Goal: Information Seeking & Learning: Learn about a topic

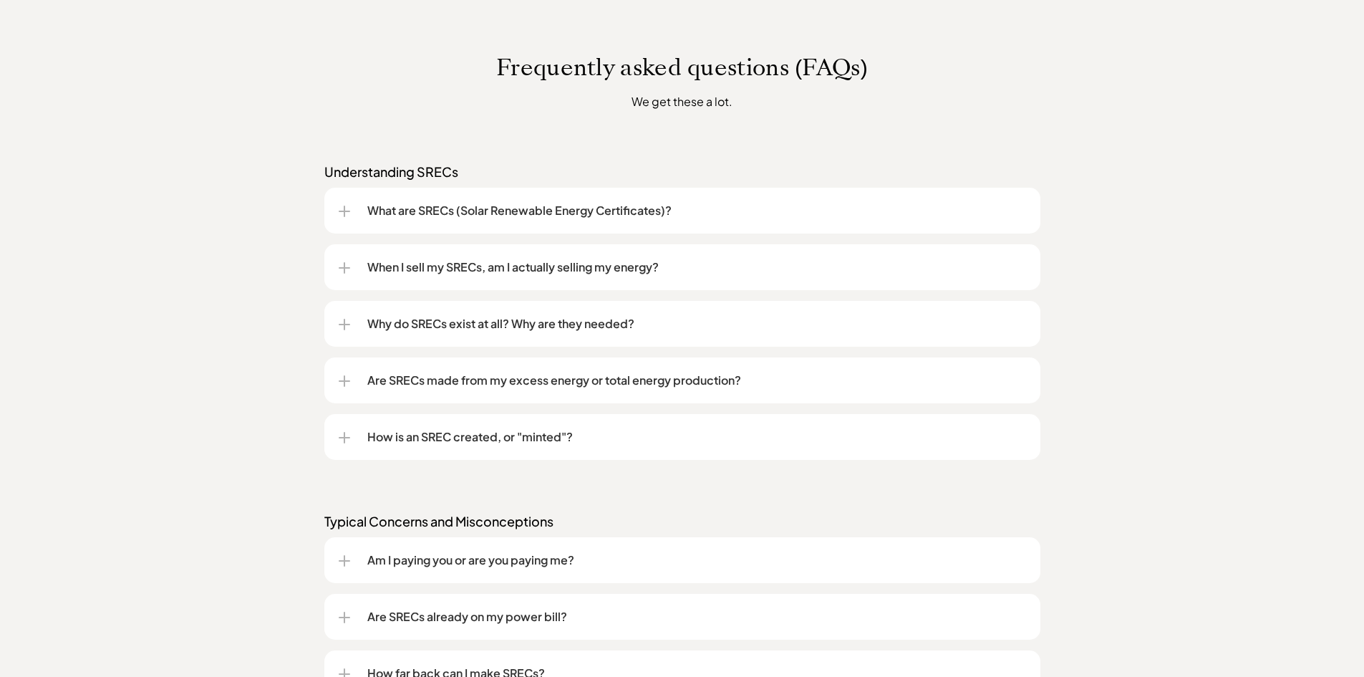
scroll to position [1074, 0]
click at [339, 322] on div at bounding box center [344, 322] width 11 height 1
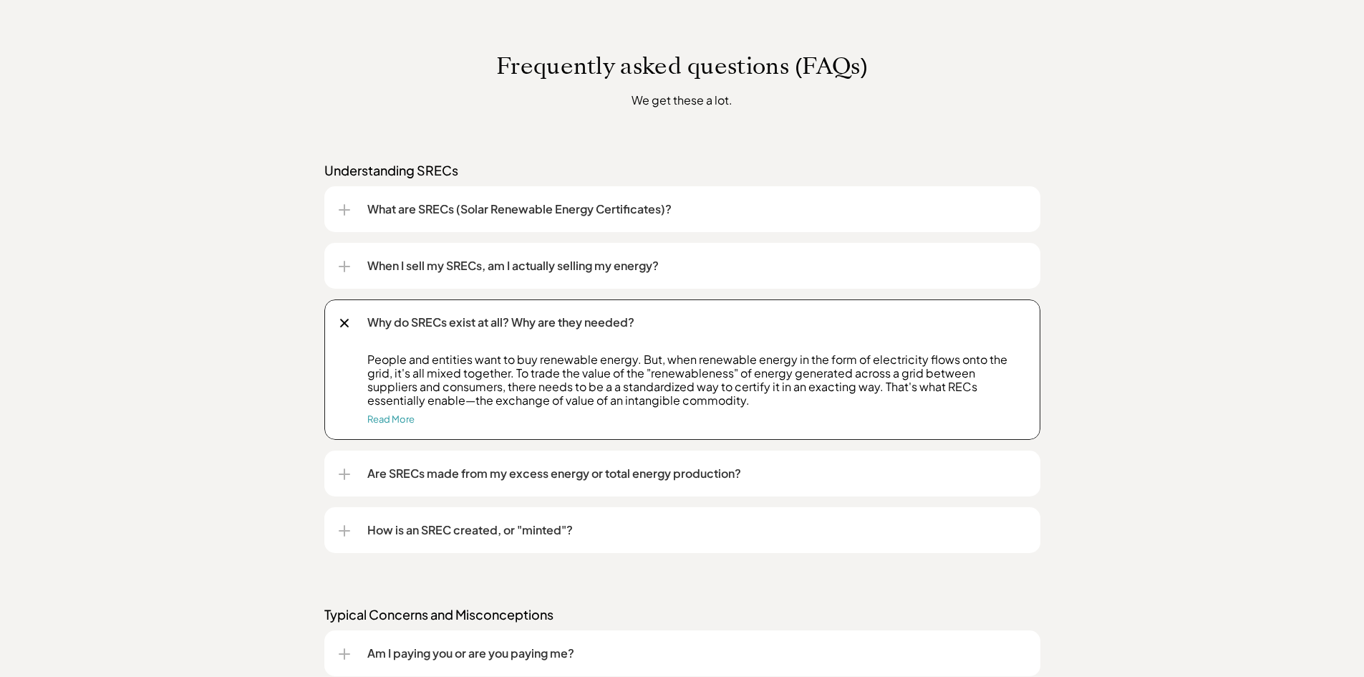
click at [344, 322] on div at bounding box center [343, 322] width 9 height 9
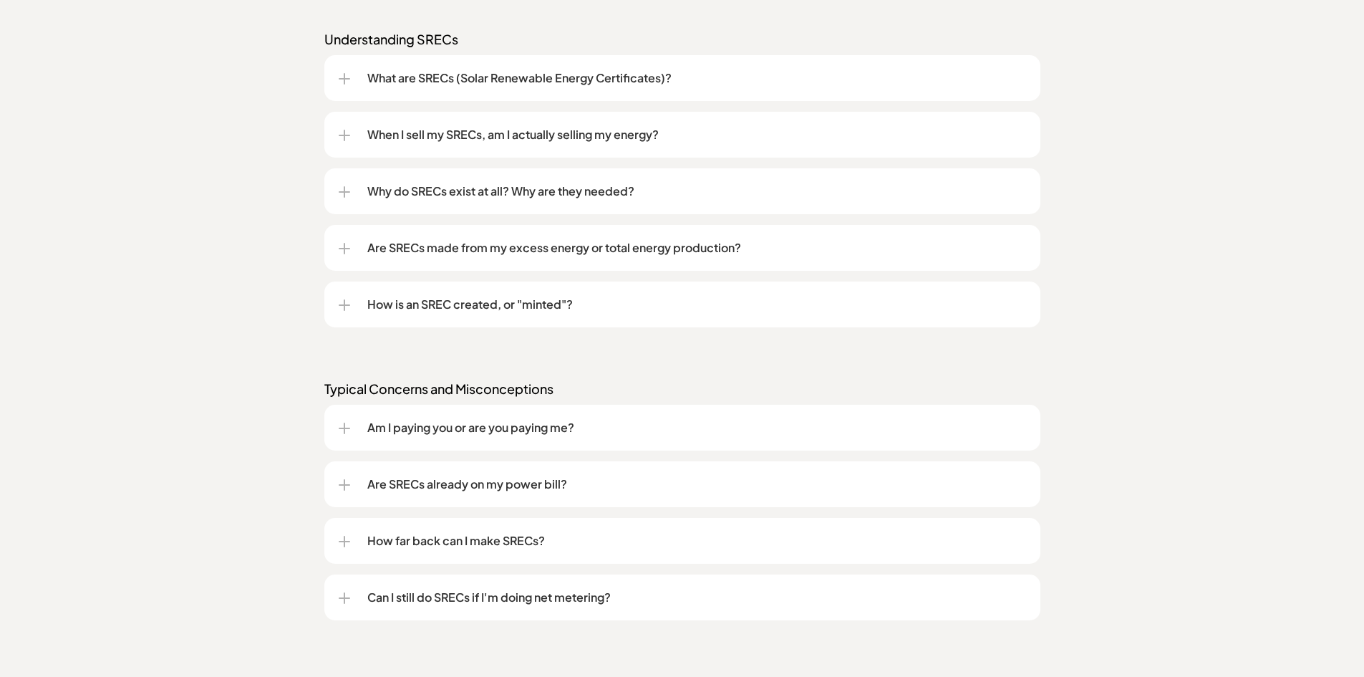
scroll to position [1217, 0]
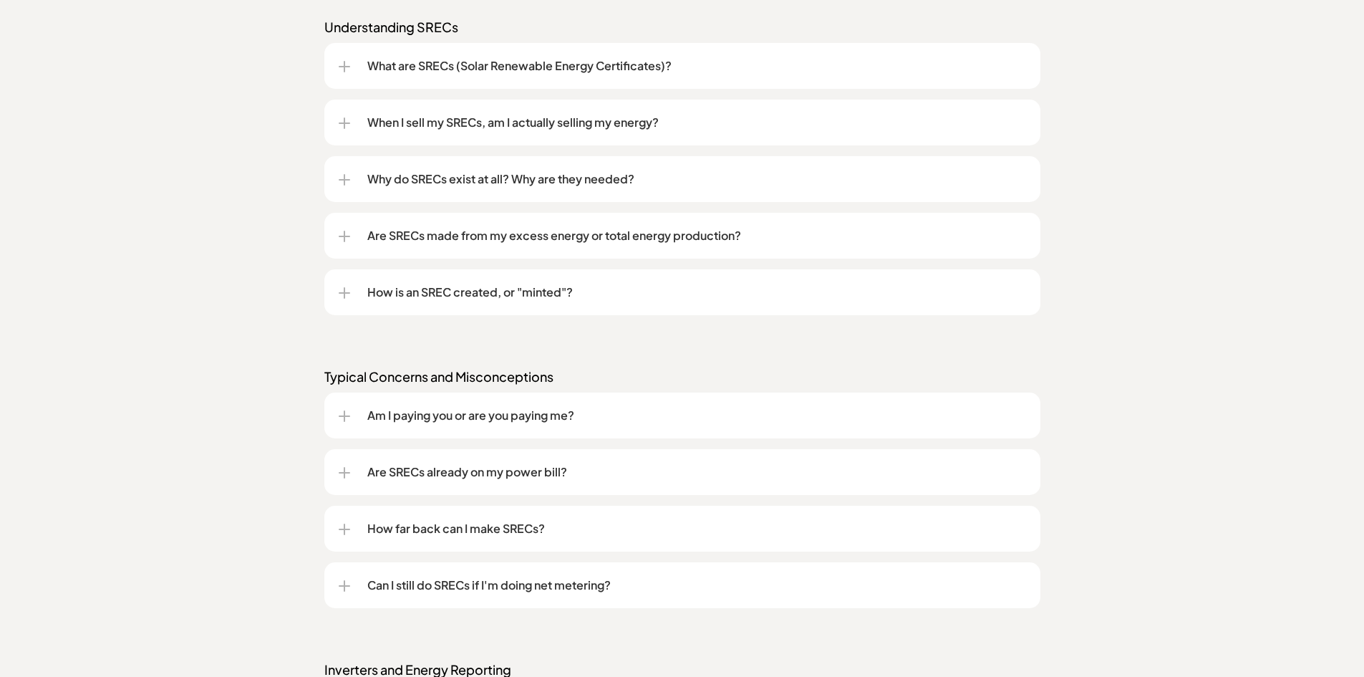
click at [344, 415] on div at bounding box center [344, 415] width 1 height 11
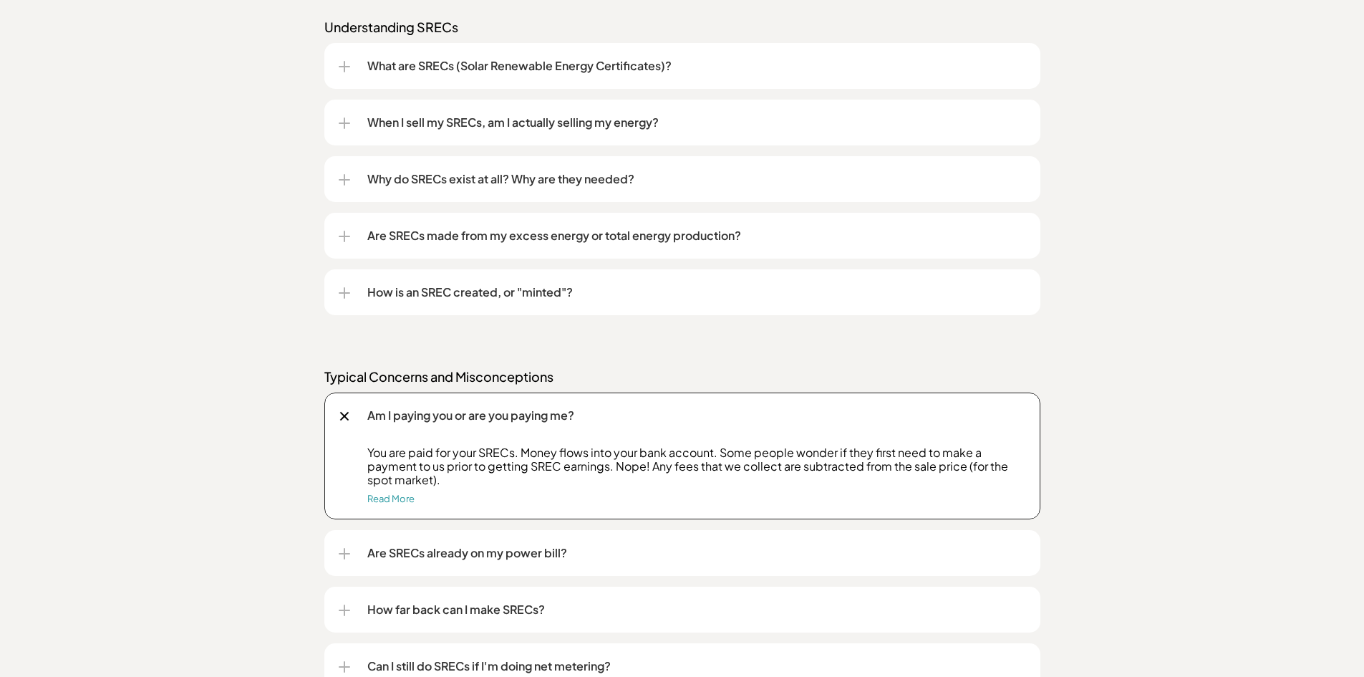
click at [343, 410] on div at bounding box center [344, 415] width 16 height 16
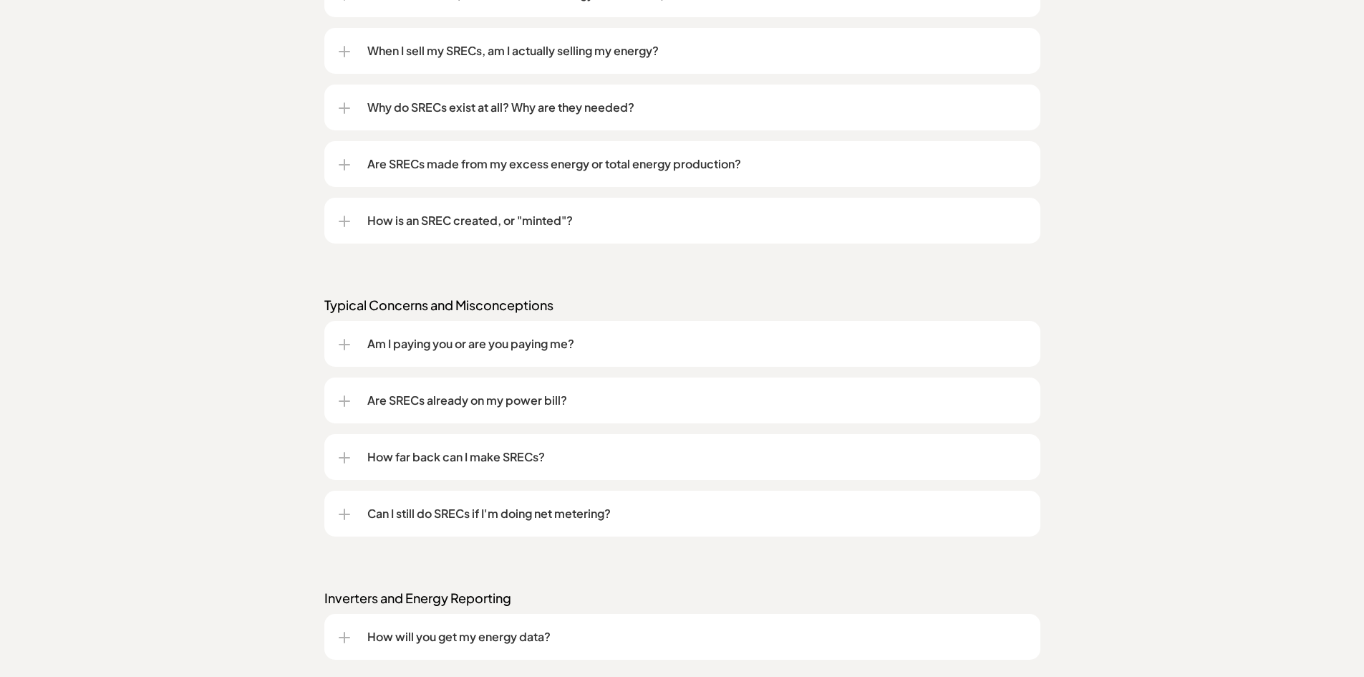
scroll to position [1361, 0]
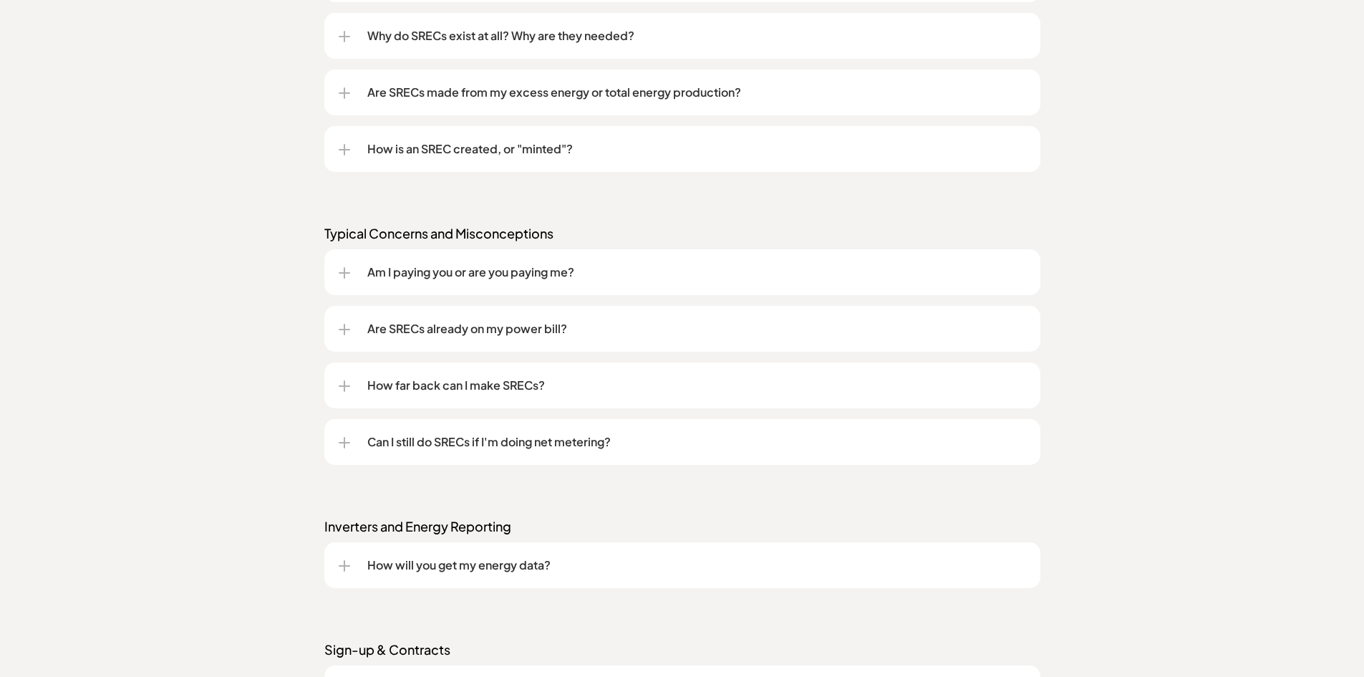
click at [341, 382] on div at bounding box center [344, 385] width 11 height 11
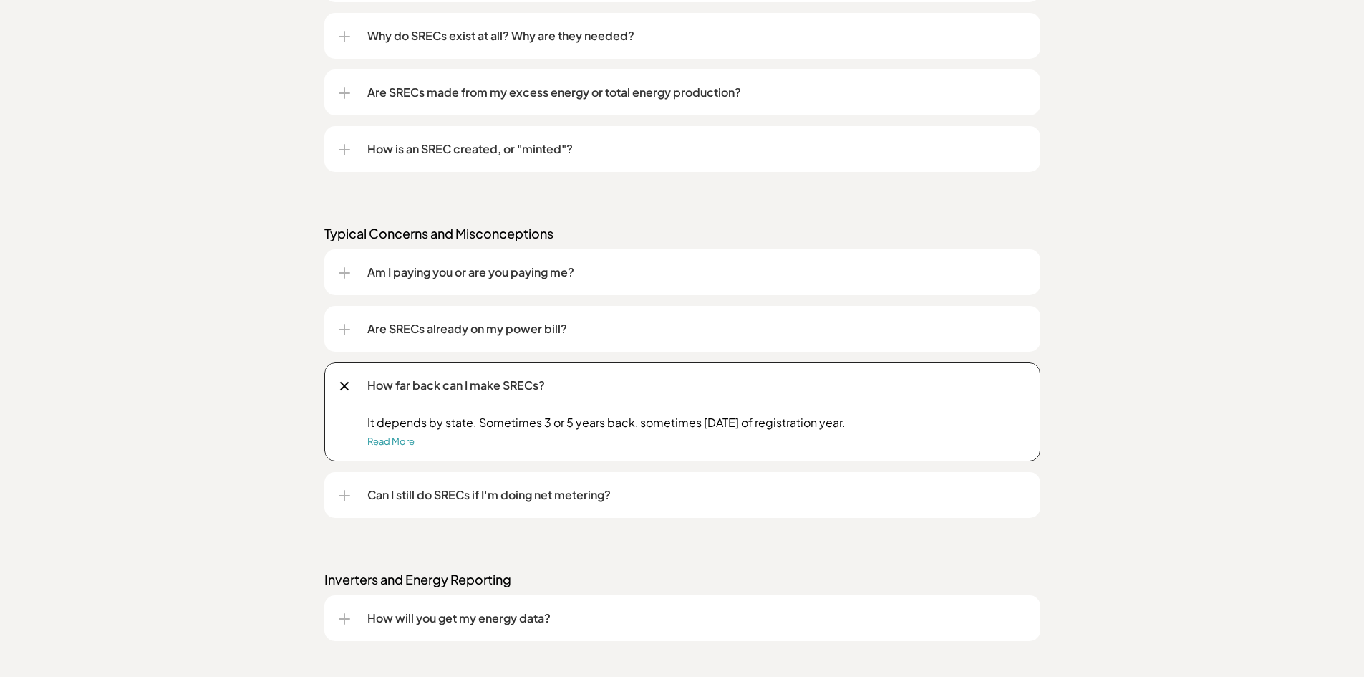
click at [347, 495] on div at bounding box center [344, 495] width 11 height 1
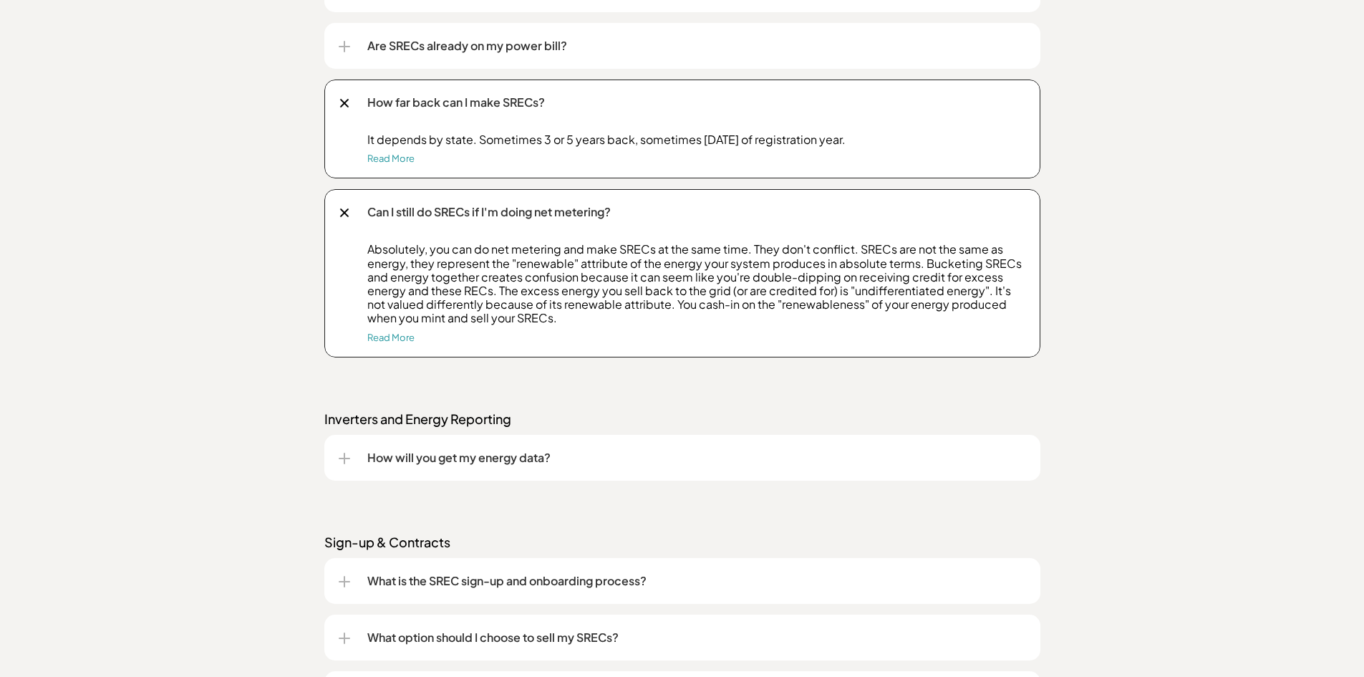
scroll to position [1647, 0]
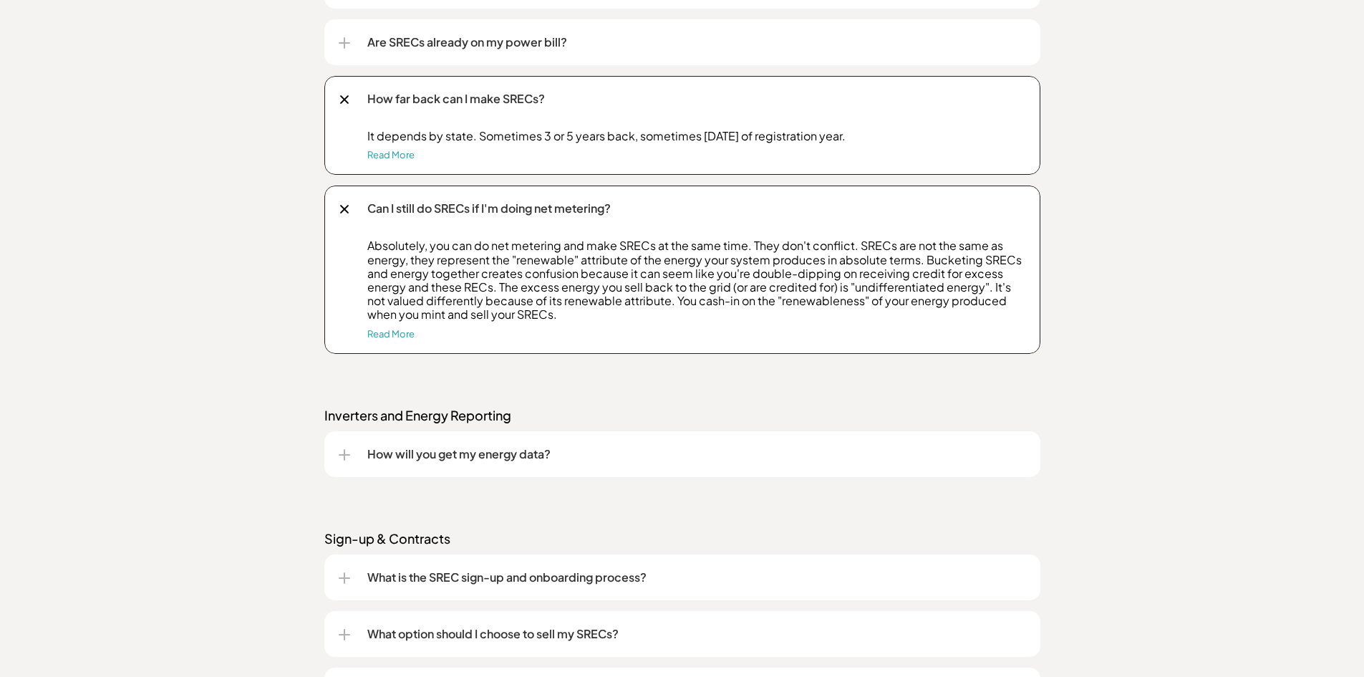
click at [339, 453] on div at bounding box center [344, 454] width 11 height 11
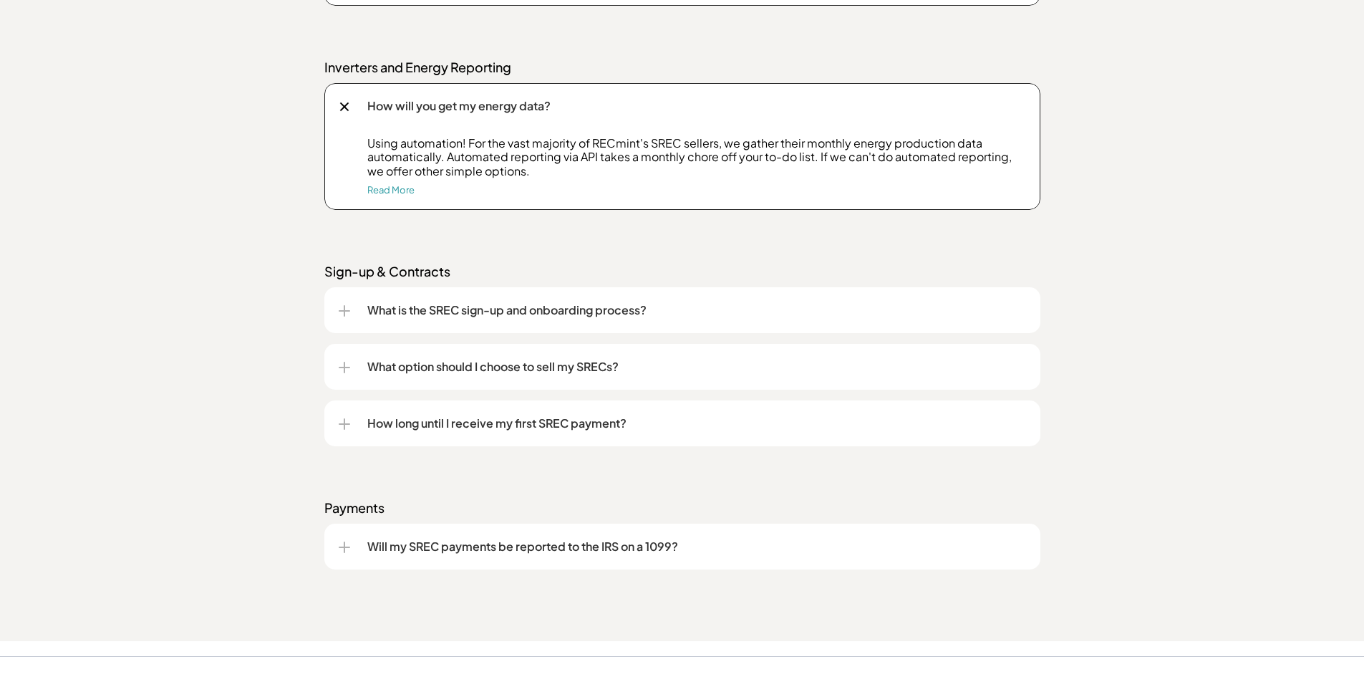
scroll to position [2005, 0]
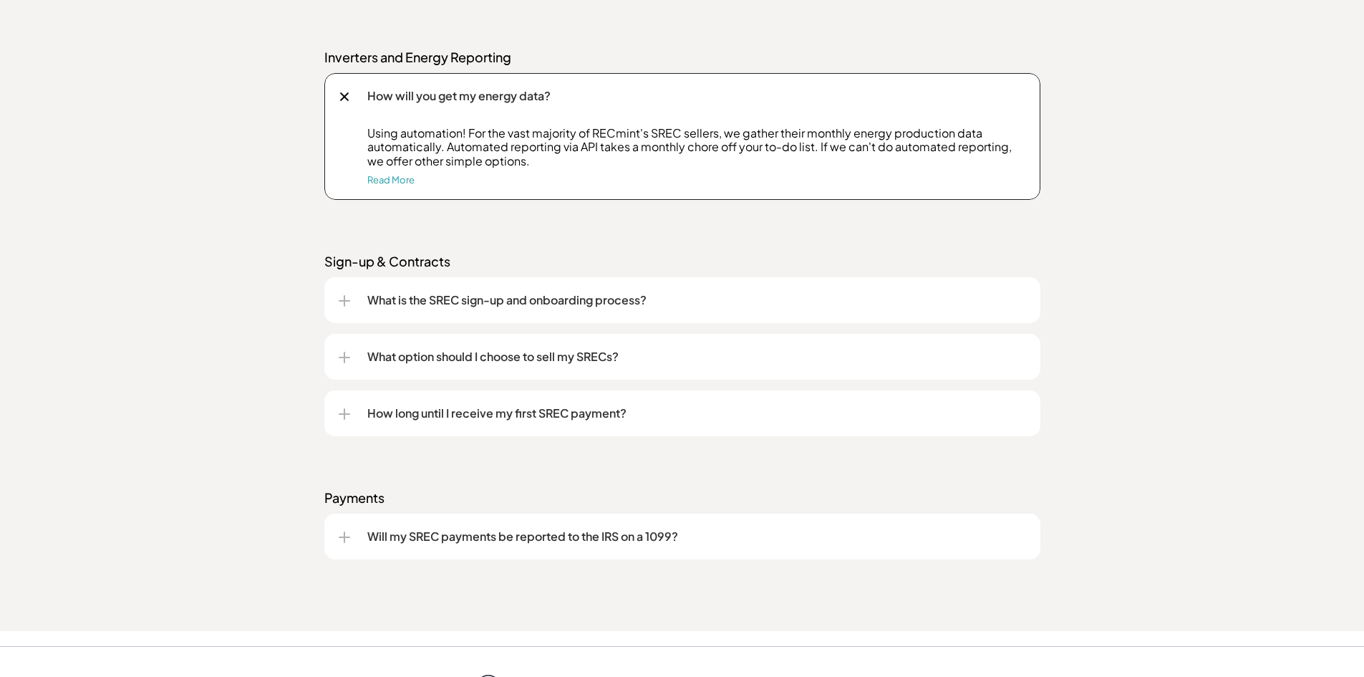
click at [347, 301] on div at bounding box center [344, 300] width 11 height 1
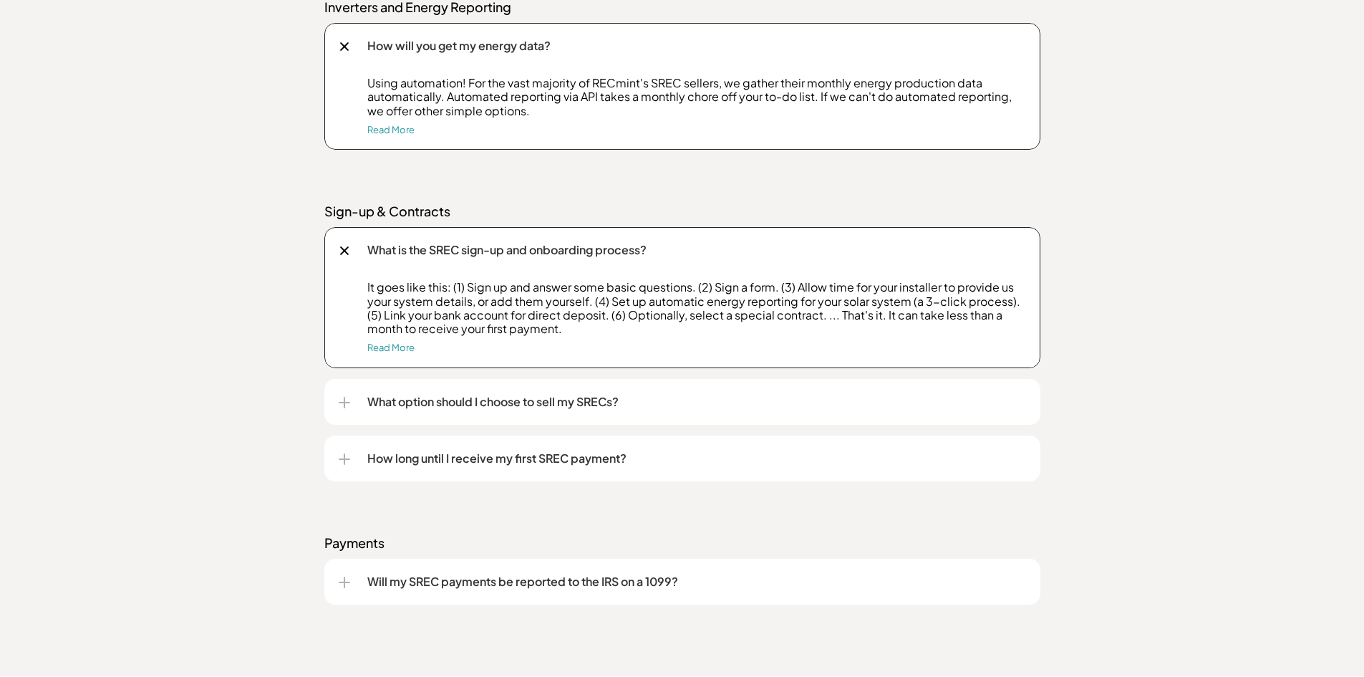
scroll to position [2148, 0]
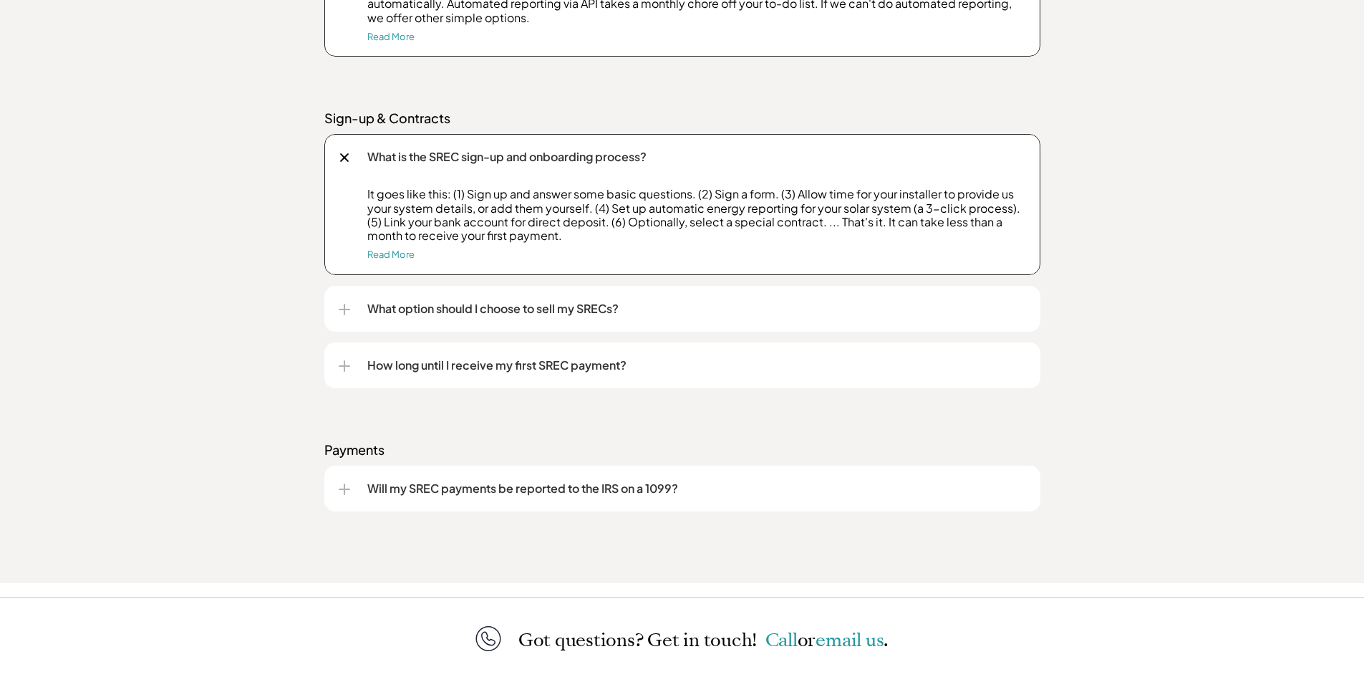
click at [347, 304] on div at bounding box center [344, 309] width 11 height 11
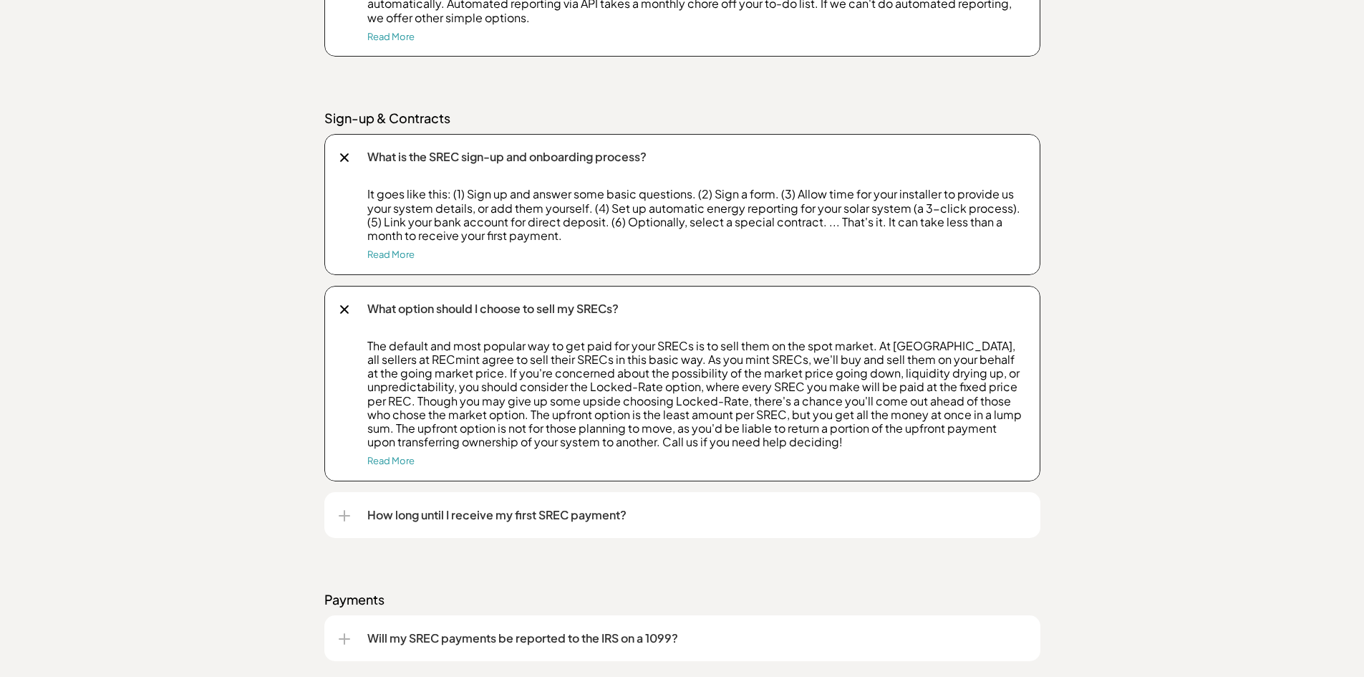
scroll to position [2220, 0]
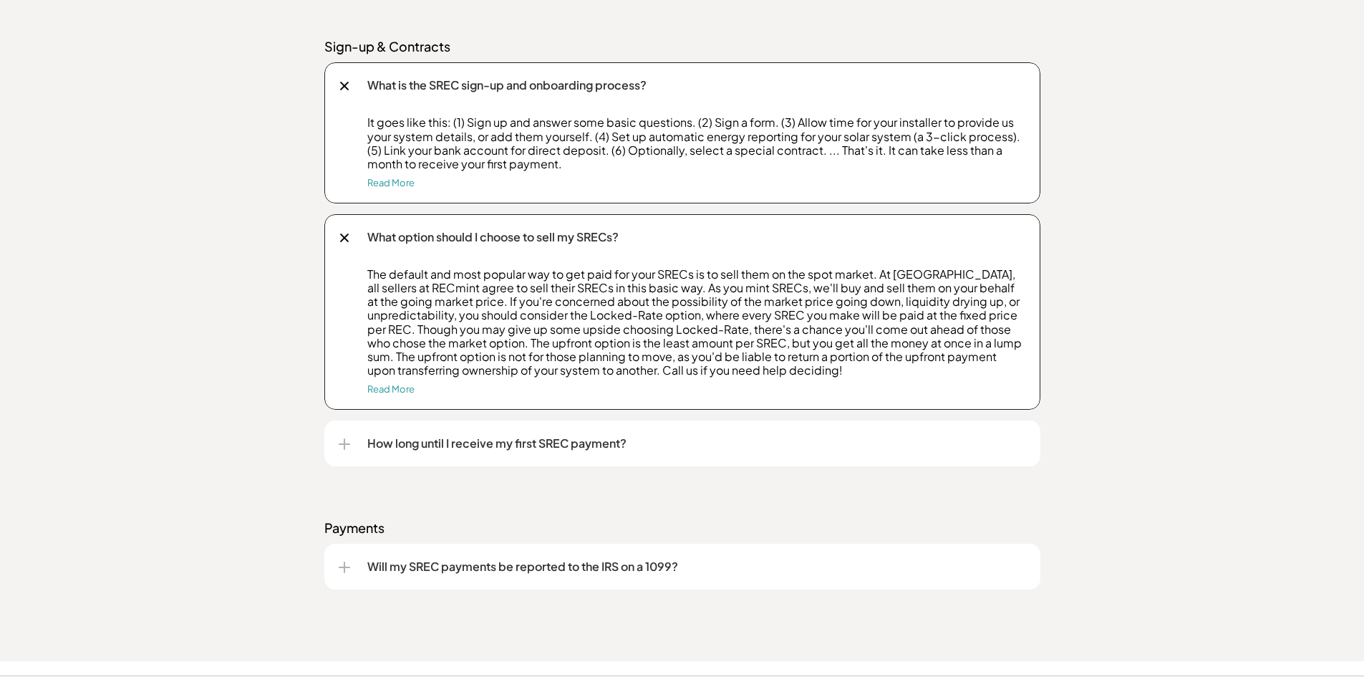
click at [347, 236] on div at bounding box center [343, 237] width 9 height 9
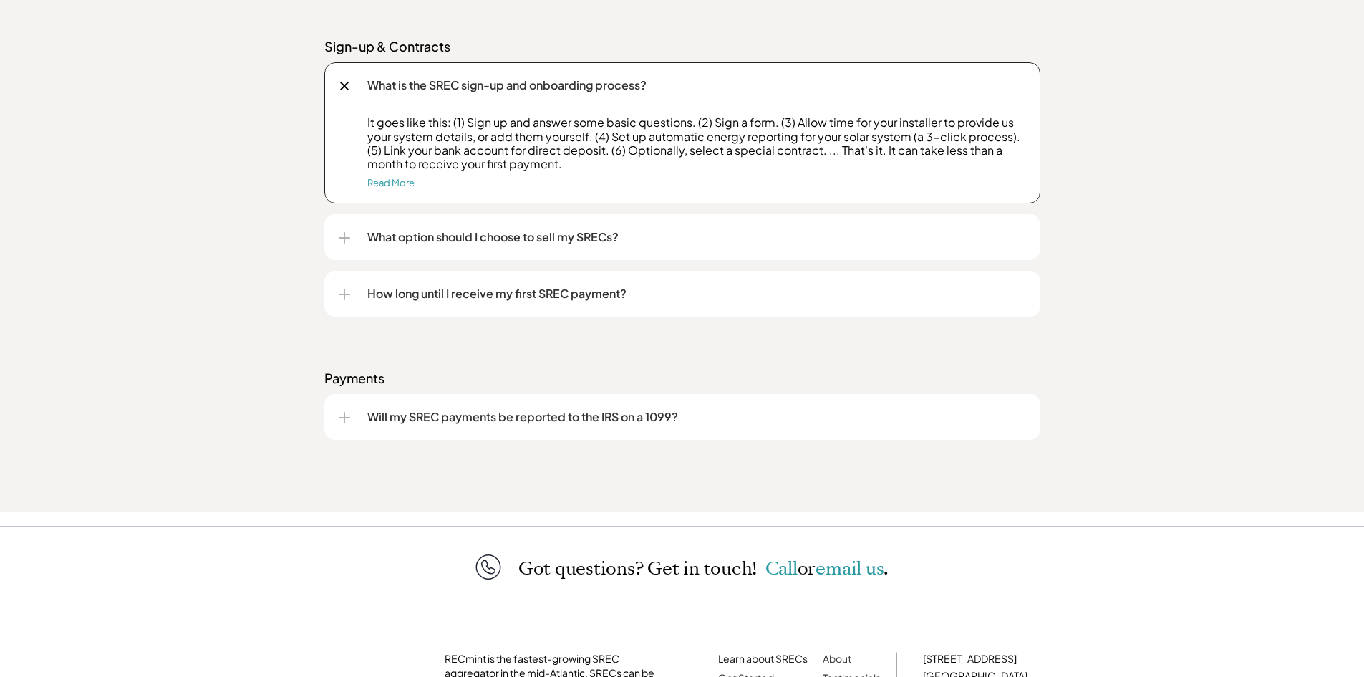
click at [345, 289] on div at bounding box center [344, 294] width 11 height 11
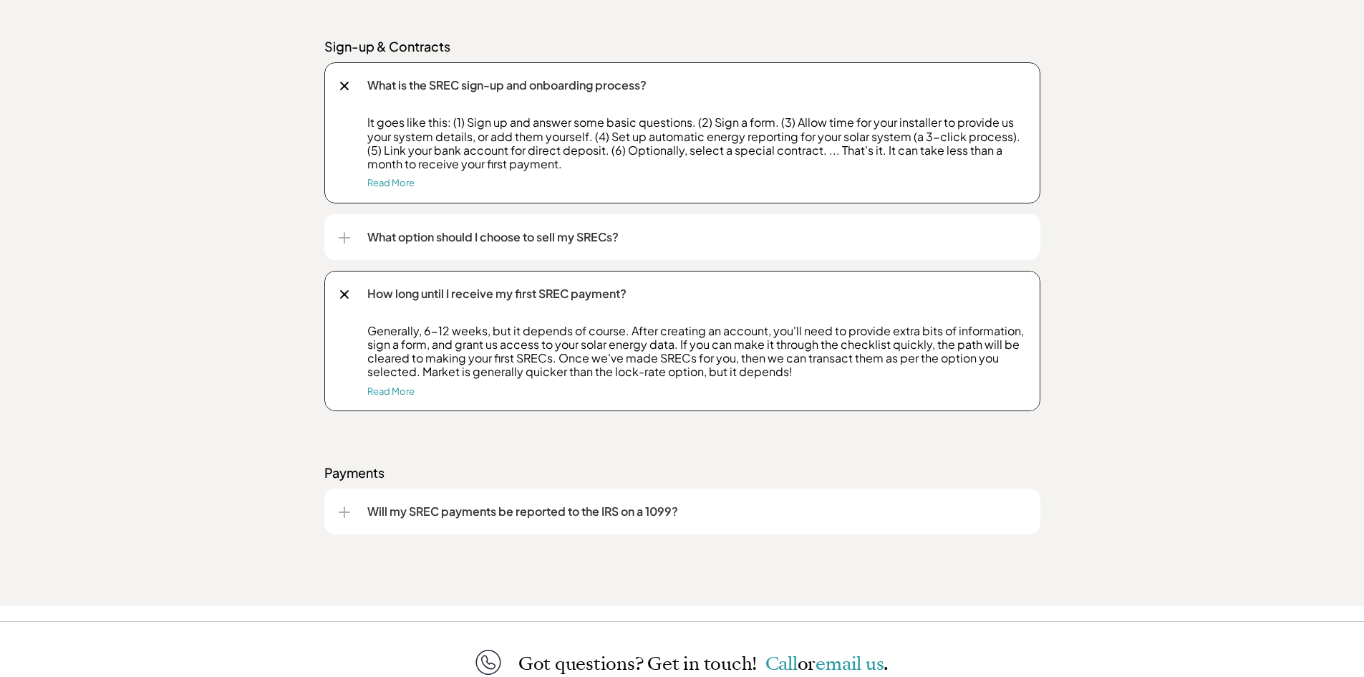
click at [345, 289] on div at bounding box center [344, 294] width 16 height 16
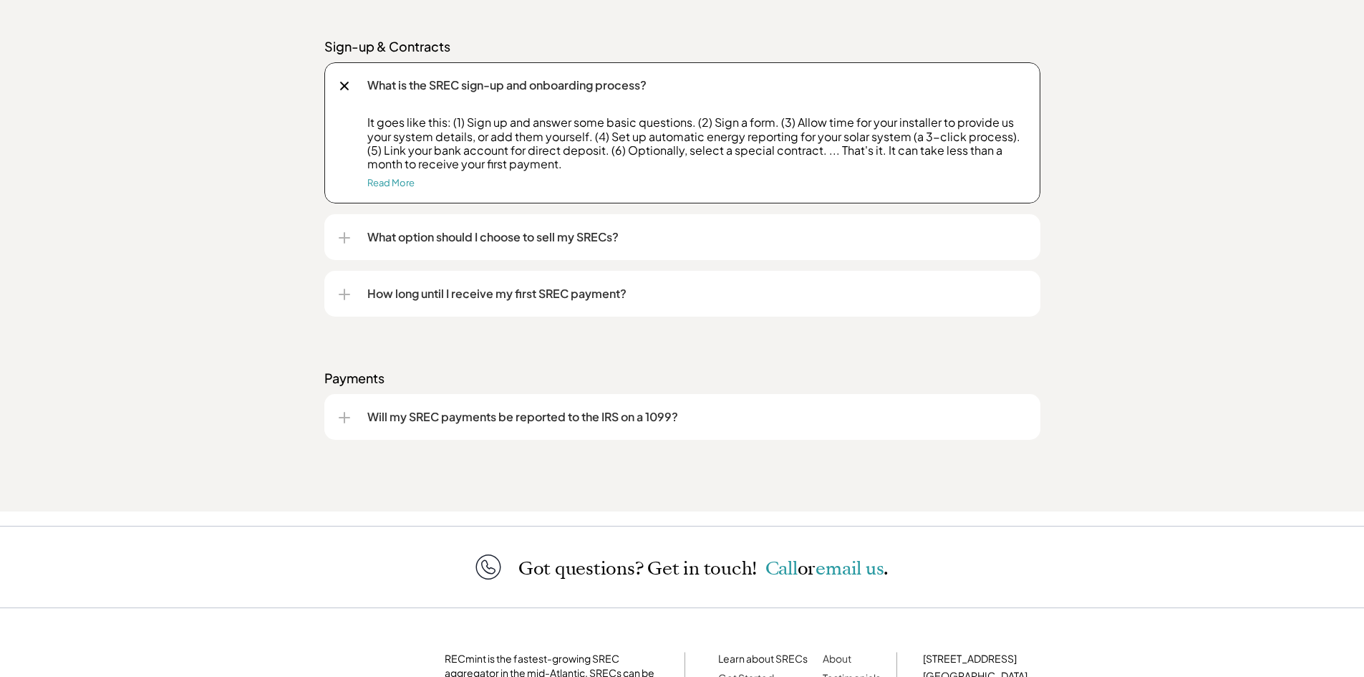
click at [347, 418] on div at bounding box center [344, 417] width 11 height 1
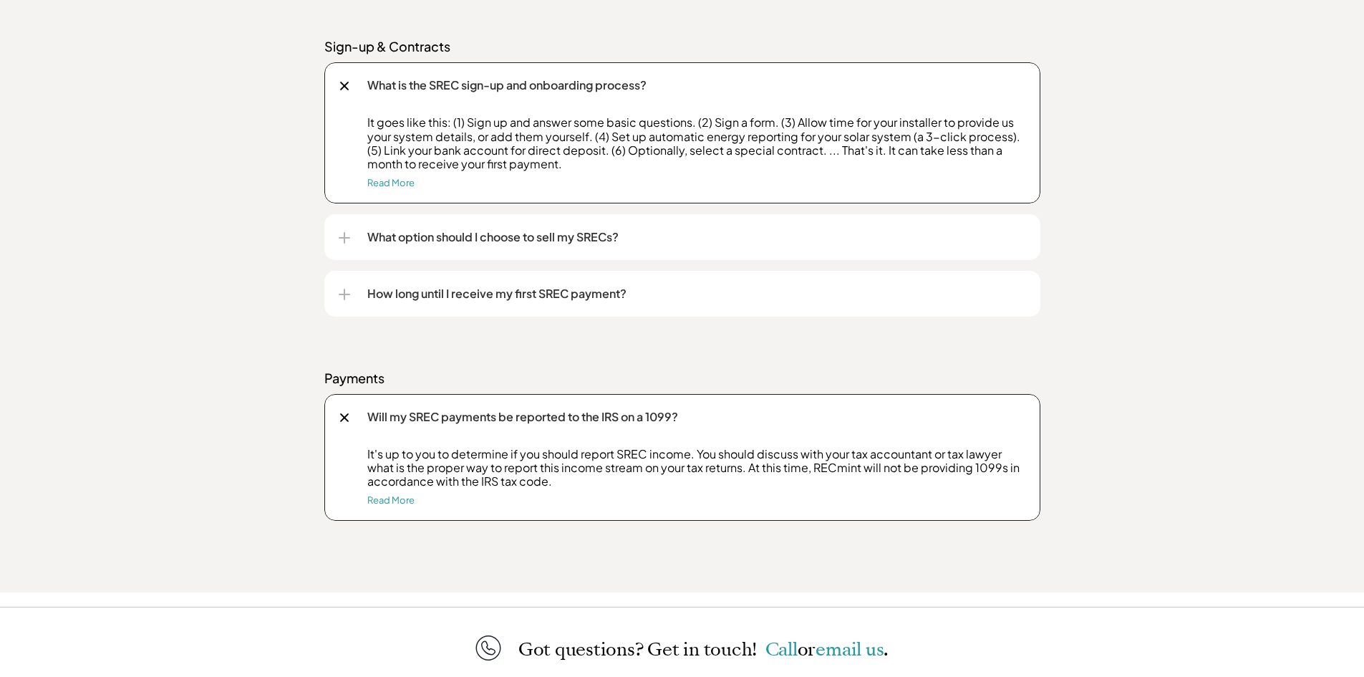
click at [345, 411] on div at bounding box center [344, 417] width 16 height 16
